Goal: Navigation & Orientation: Find specific page/section

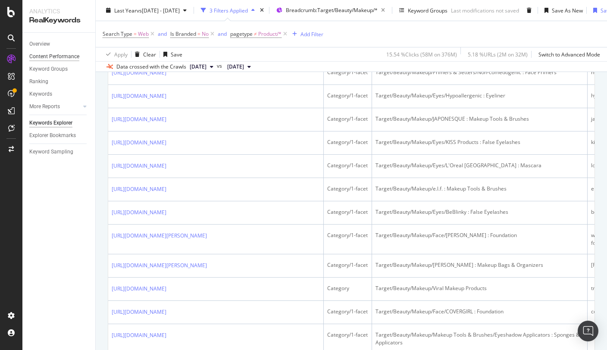
scroll to position [676, 0]
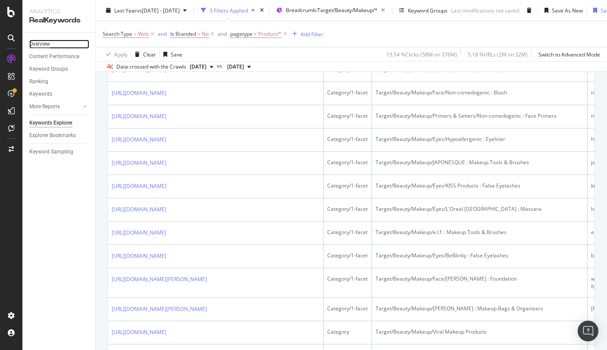
click at [48, 47] on div "Overview" at bounding box center [39, 44] width 21 height 9
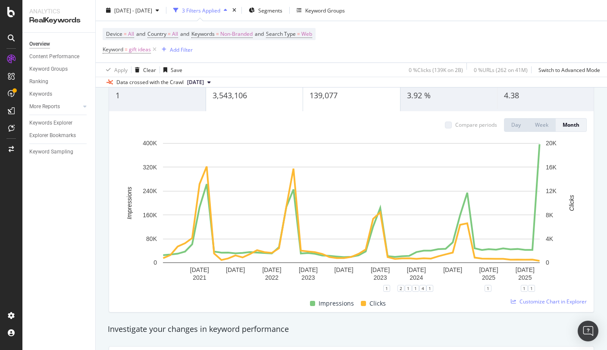
scroll to position [79, 0]
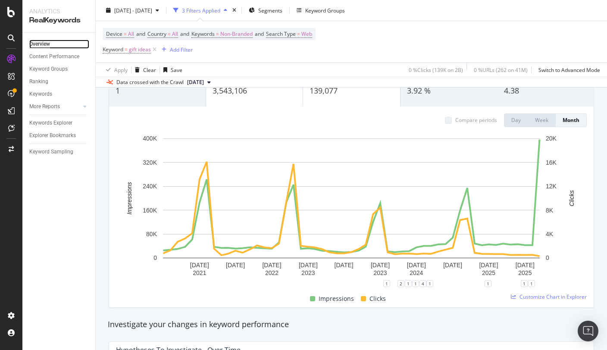
click at [43, 47] on div "Overview" at bounding box center [39, 44] width 21 height 9
click at [15, 56] on icon at bounding box center [11, 59] width 9 height 9
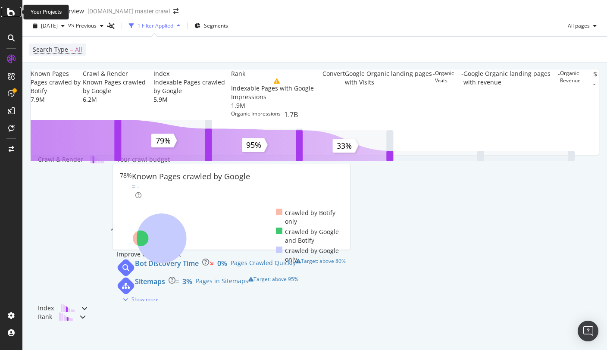
click at [10, 9] on icon at bounding box center [11, 12] width 8 height 10
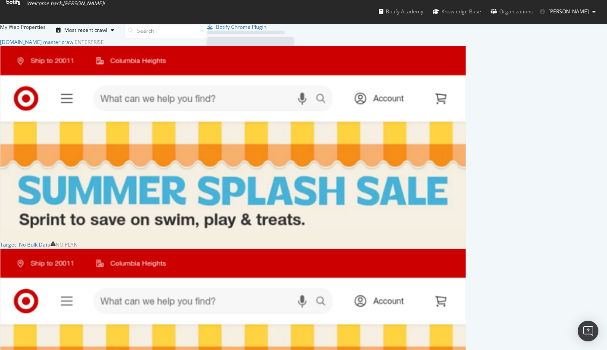
scroll to position [350, 607]
